Goal: Information Seeking & Learning: Learn about a topic

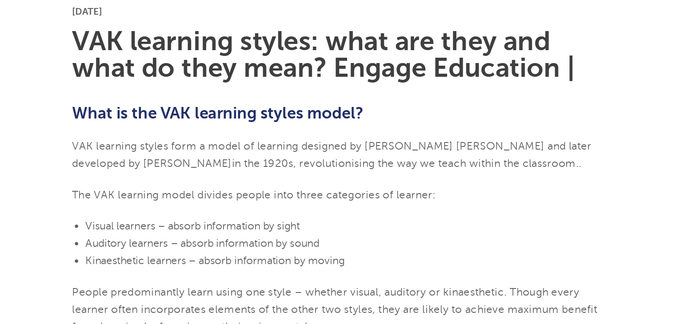
scroll to position [202, 0]
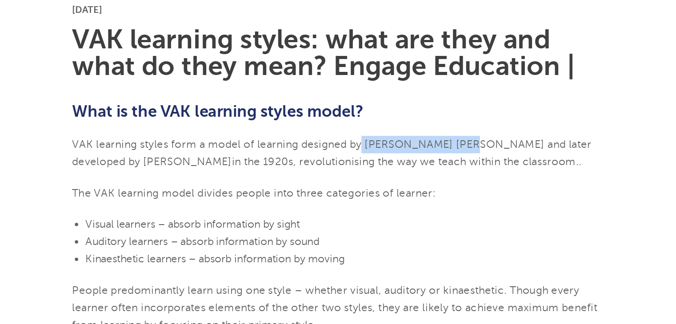
drag, startPoint x: 350, startPoint y: 152, endPoint x: 417, endPoint y: 157, distance: 66.8
click at [417, 157] on span "VAK learning styles form a model of learning designed by Walter Burke Barbe and…" at bounding box center [329, 160] width 345 height 20
copy span "Walter Burke Barbe"
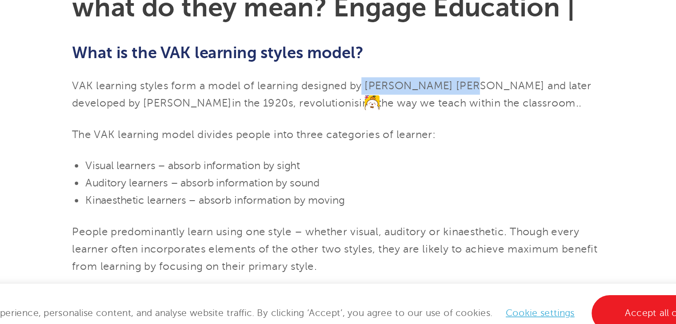
scroll to position [203, 0]
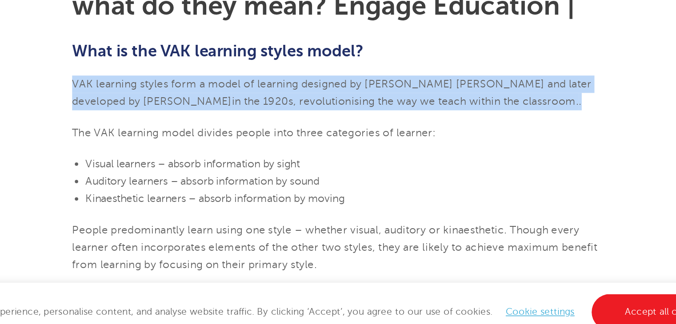
drag, startPoint x: 156, startPoint y: 154, endPoint x: 425, endPoint y: 162, distance: 268.9
copy span "VAK learning styles form a model of learning designed by Walter Burke Barbe and…"
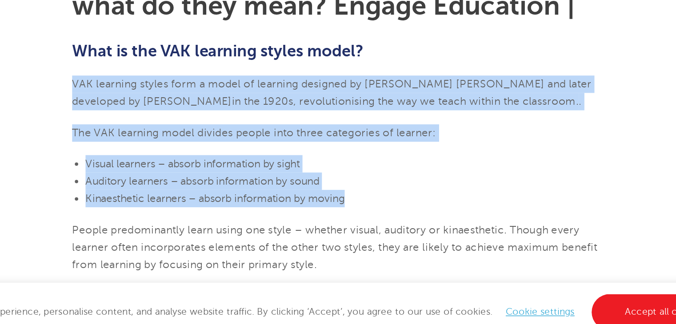
drag, startPoint x: 147, startPoint y: 150, endPoint x: 347, endPoint y: 232, distance: 216.4
copy section "VAK learning styles form a model of learning designed by Walter Burke Barbe and…"
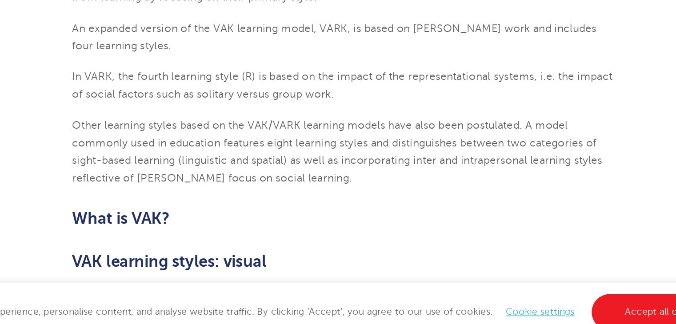
scroll to position [203, 0]
